Goal: Information Seeking & Learning: Learn about a topic

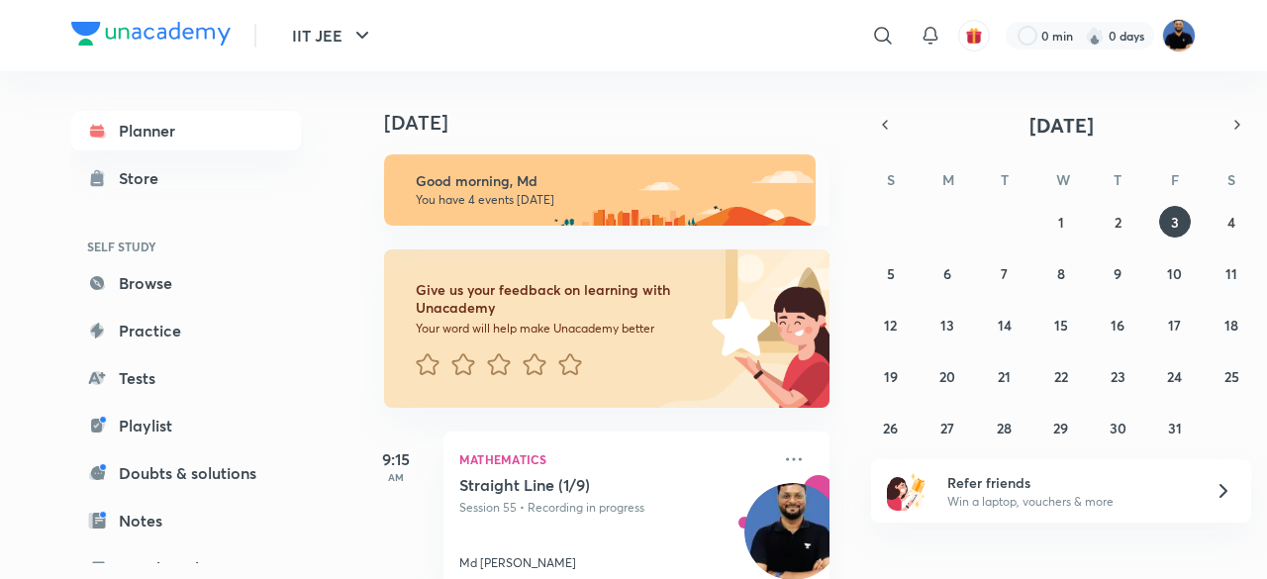
click at [1184, 37] on img at bounding box center [1179, 36] width 34 height 34
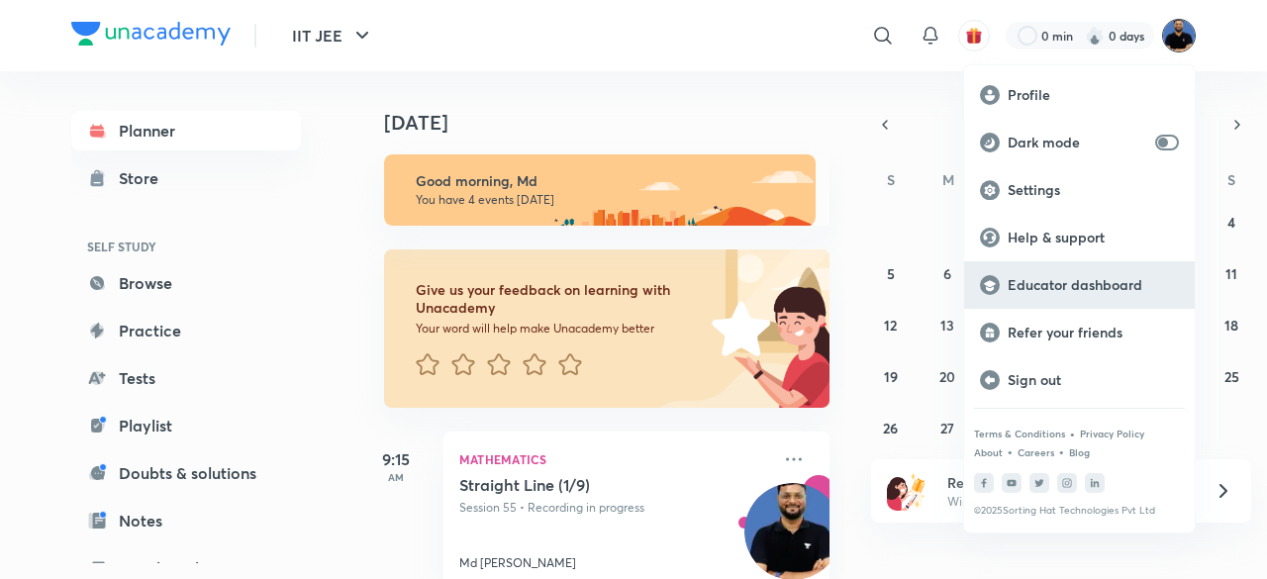
click at [1123, 288] on p "Educator dashboard" at bounding box center [1093, 285] width 171 height 18
